Goal: Task Accomplishment & Management: Complete application form

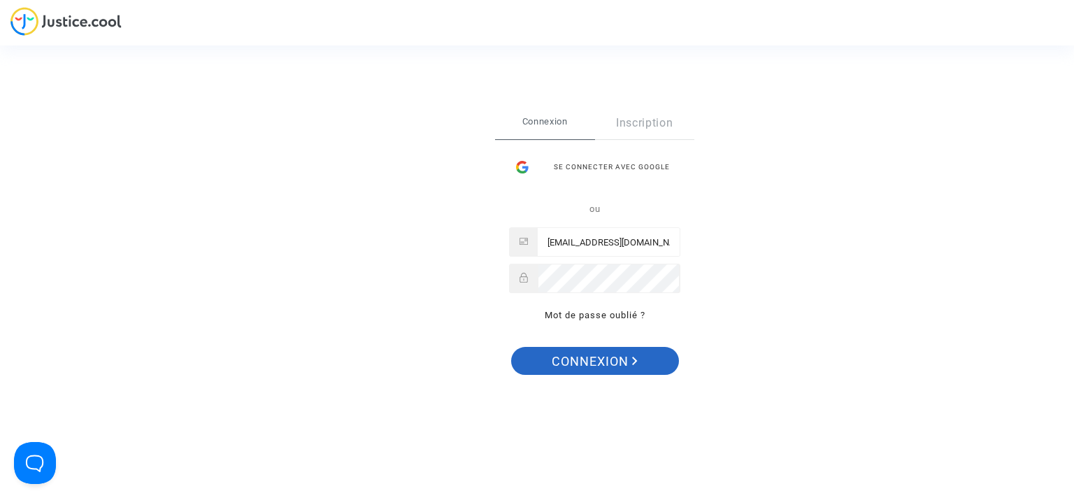
click at [610, 368] on span "Connexion" at bounding box center [595, 361] width 86 height 29
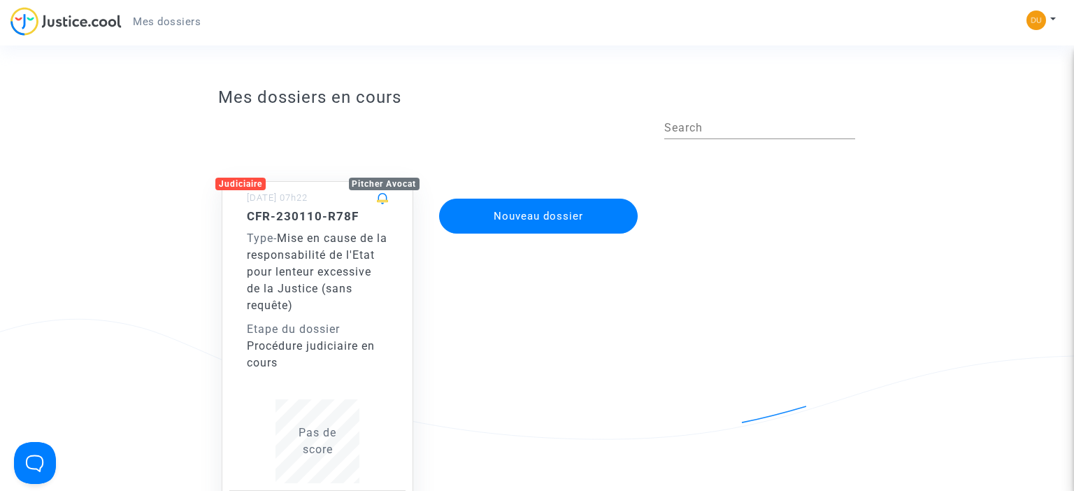
click at [536, 222] on button "Nouveau dossier" at bounding box center [538, 216] width 199 height 35
